Goal: Transaction & Acquisition: Download file/media

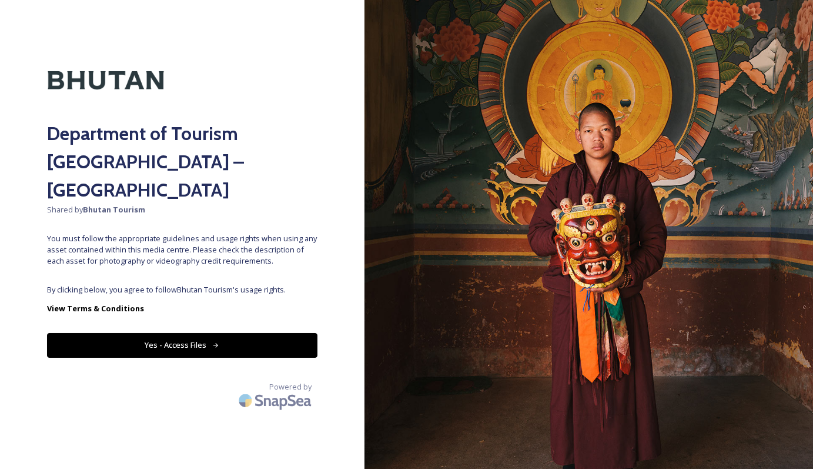
click at [239, 255] on div "Department of Tourism [GEOGRAPHIC_DATA] – Brand Centre Shared by Bhutan Tourism…" at bounding box center [182, 234] width 365 height 375
click at [182, 333] on button "Yes - Access Files" at bounding box center [182, 345] width 270 height 24
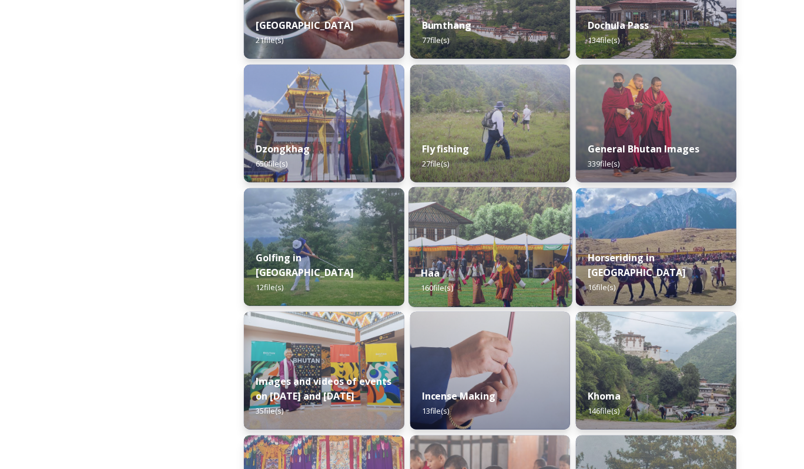
scroll to position [493, 0]
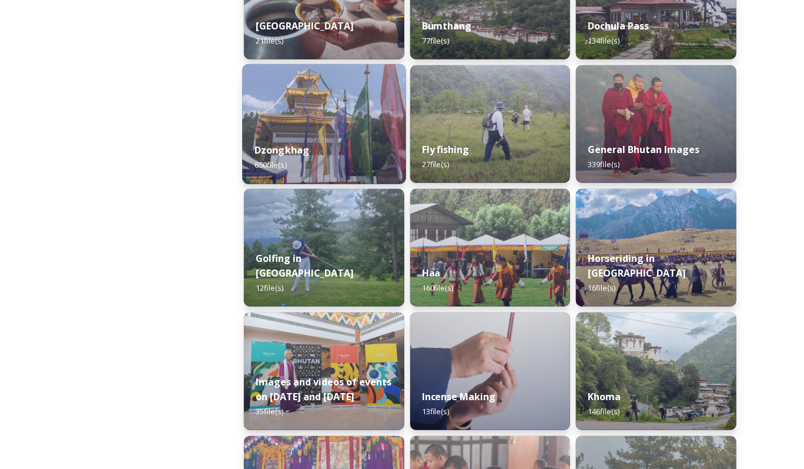
click at [320, 139] on div "Dzongkhag 650 file(s)" at bounding box center [323, 158] width 163 height 54
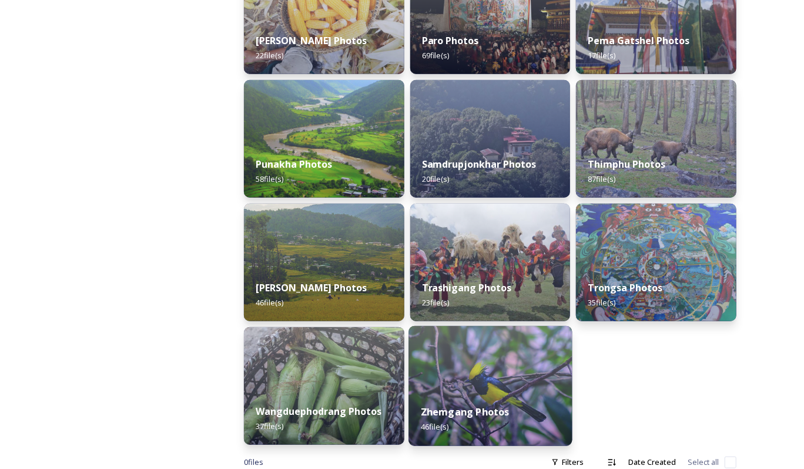
scroll to position [509, 0]
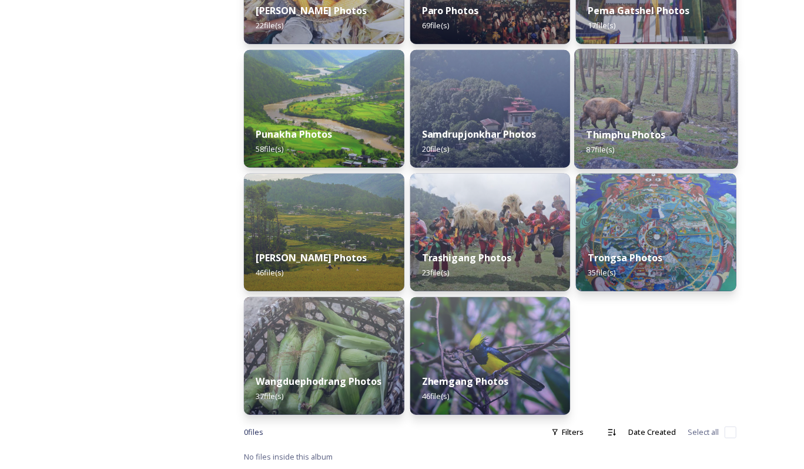
click at [639, 101] on img at bounding box center [656, 109] width 163 height 120
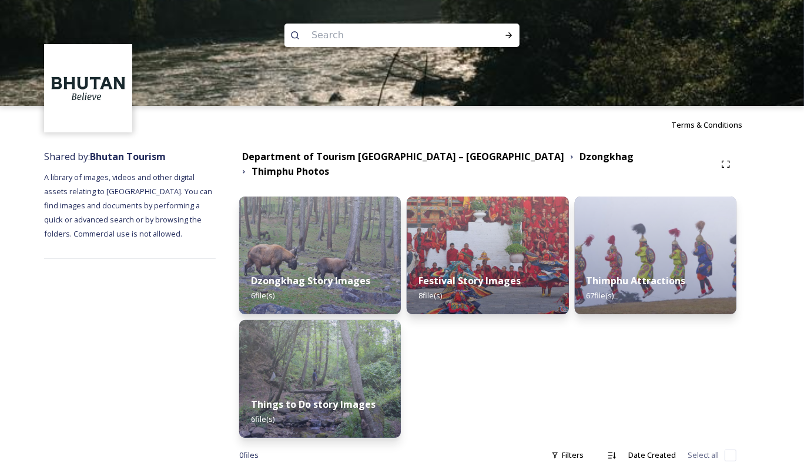
scroll to position [15, 0]
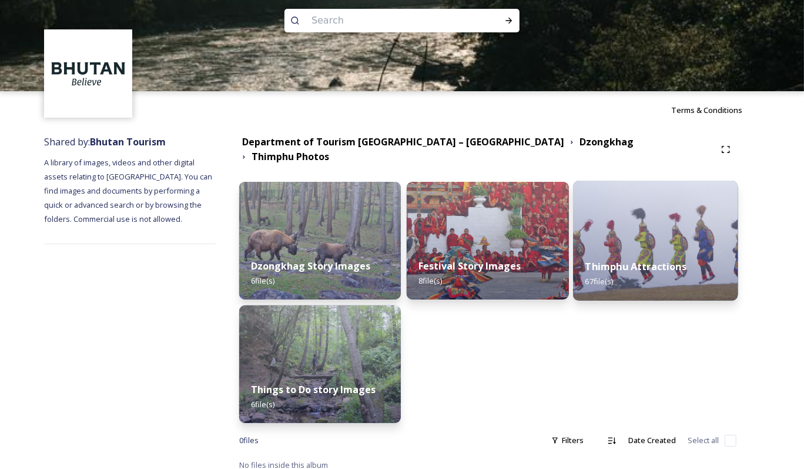
click at [634, 223] on img at bounding box center [655, 241] width 165 height 120
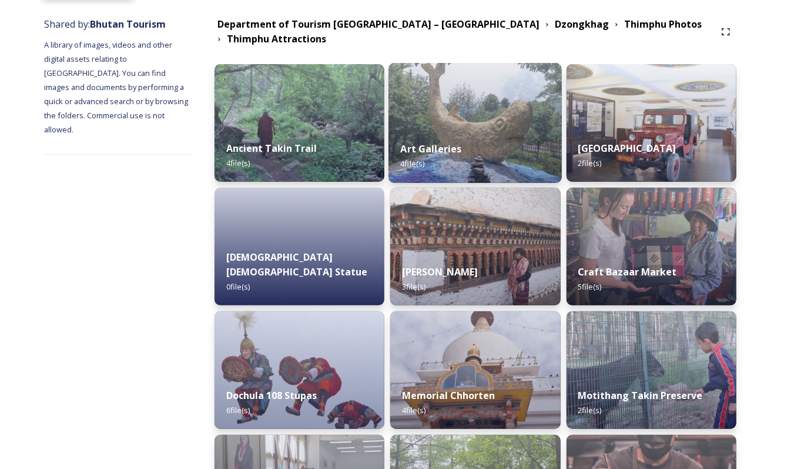
scroll to position [132, 0]
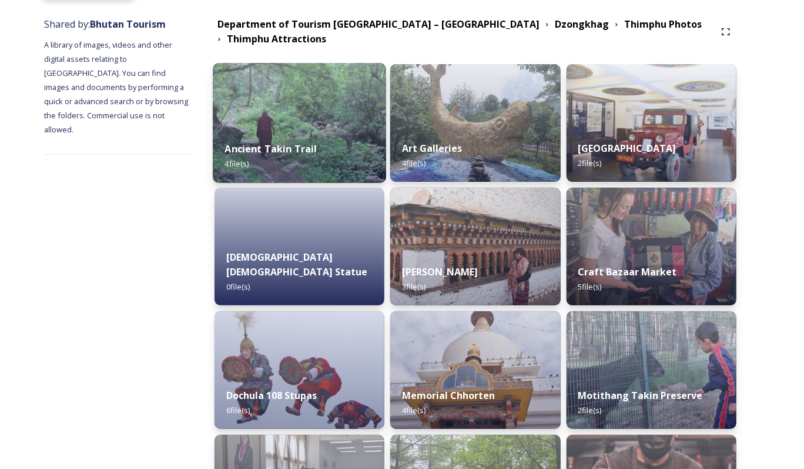
click at [363, 140] on div "Ancient Takin Trail 4 file(s)" at bounding box center [299, 156] width 173 height 54
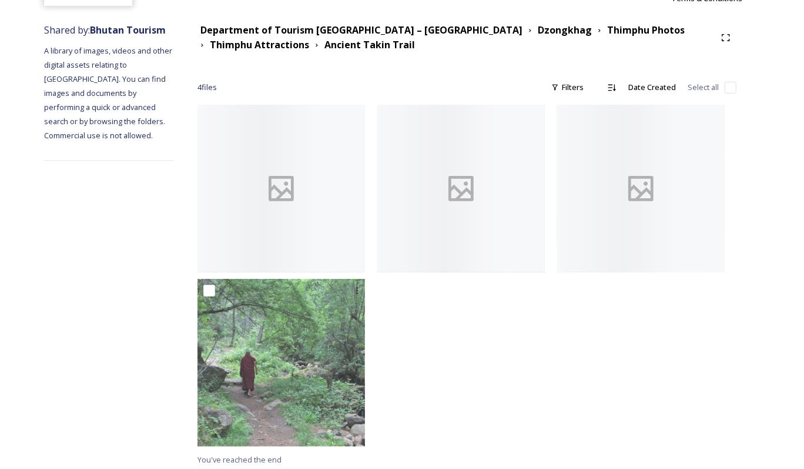
scroll to position [127, 0]
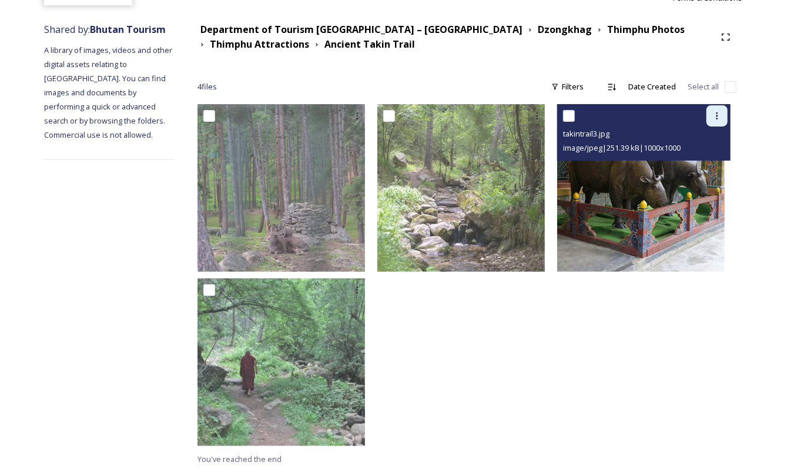
click at [716, 119] on icon at bounding box center [717, 115] width 9 height 9
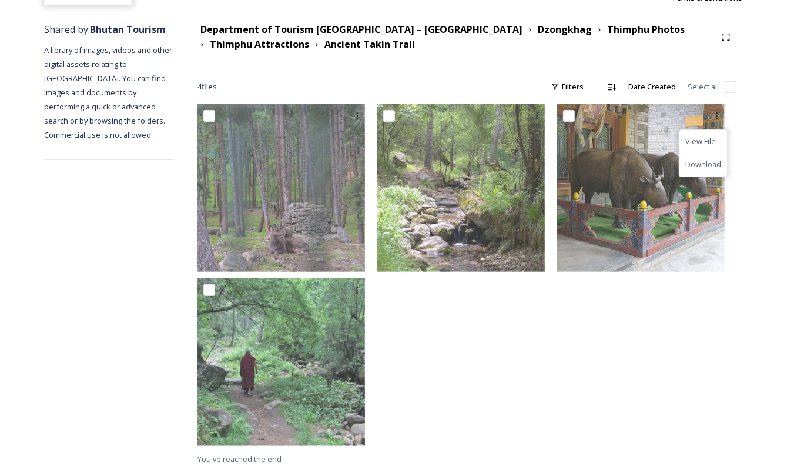
scroll to position [21, 0]
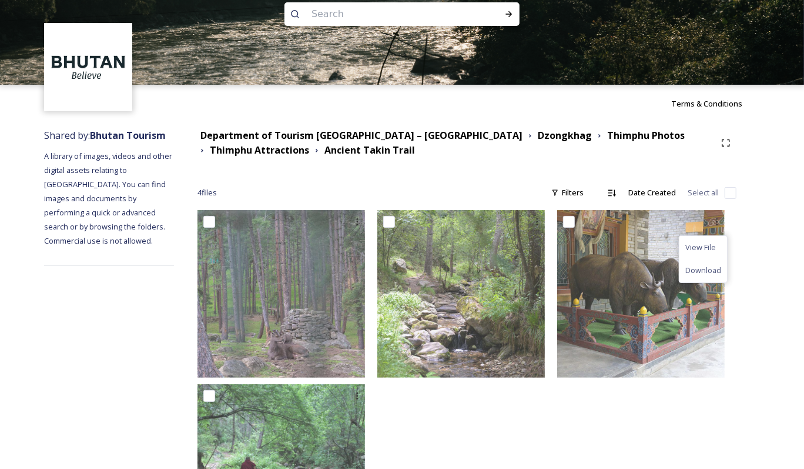
click at [699, 161] on div "Department of Tourism [GEOGRAPHIC_DATA] – [GEOGRAPHIC_DATA] Dzongkhag Thimphu P…" at bounding box center [467, 349] width 586 height 455
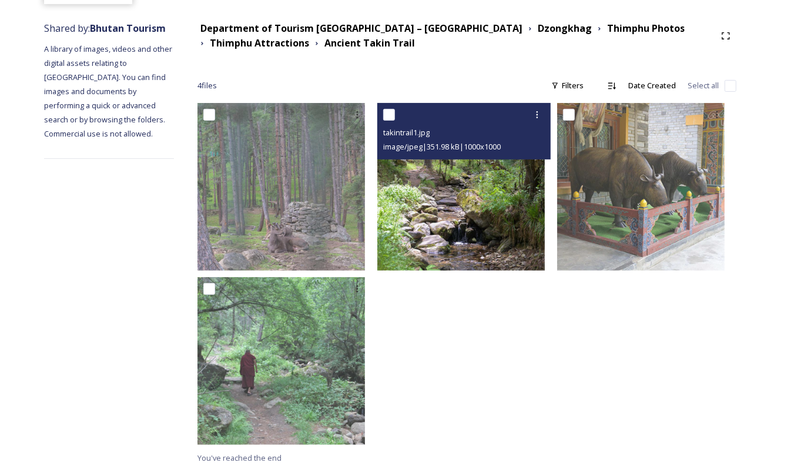
scroll to position [129, 0]
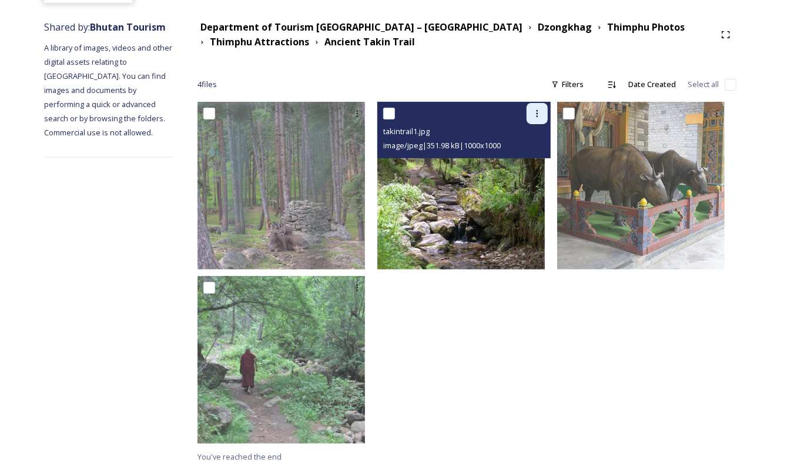
click at [548, 113] on div at bounding box center [537, 113] width 21 height 21
click at [530, 162] on span "Download" at bounding box center [524, 161] width 36 height 11
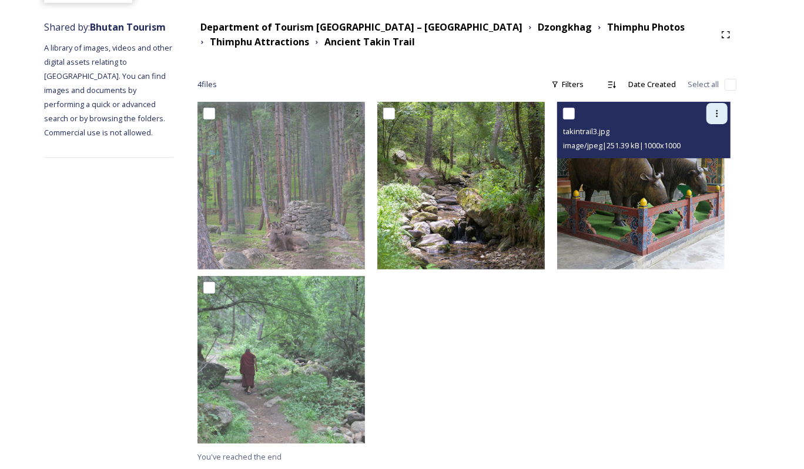
click at [720, 112] on icon at bounding box center [717, 113] width 9 height 9
click at [704, 162] on span "Download" at bounding box center [704, 161] width 36 height 11
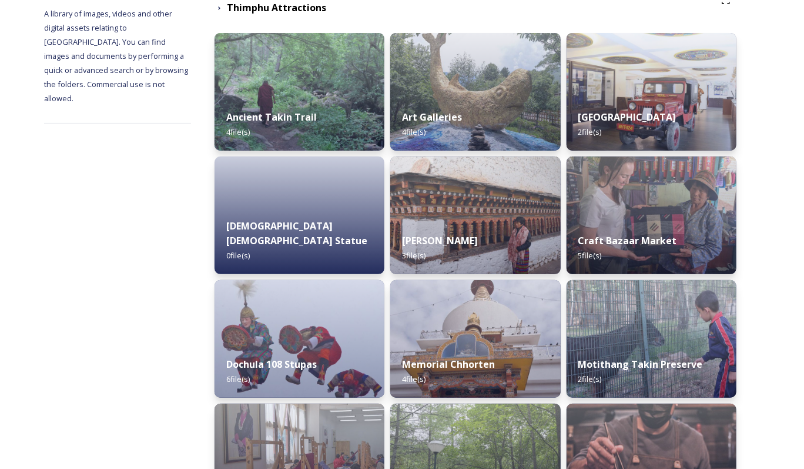
scroll to position [138, 0]
